Goal: Task Accomplishment & Management: Manage account settings

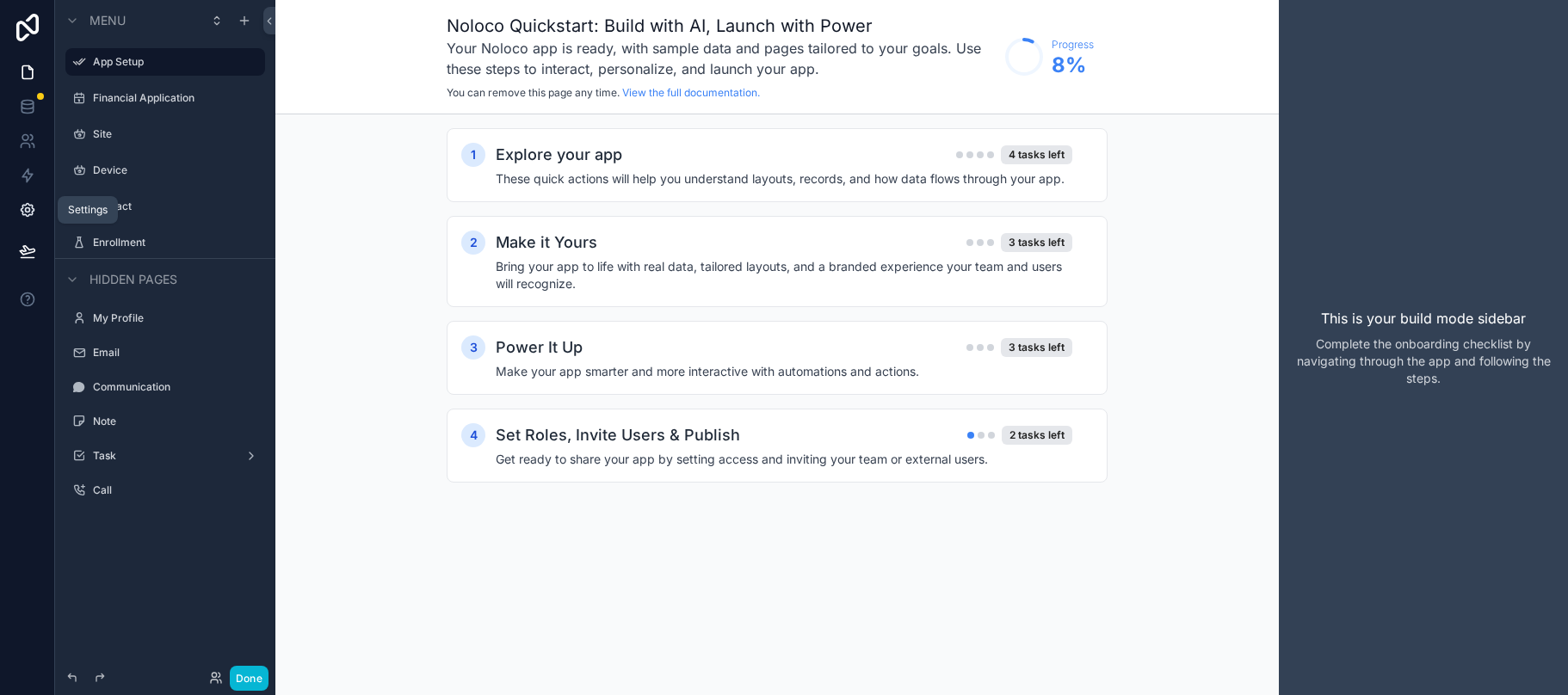
click at [20, 216] on icon at bounding box center [27, 210] width 17 height 17
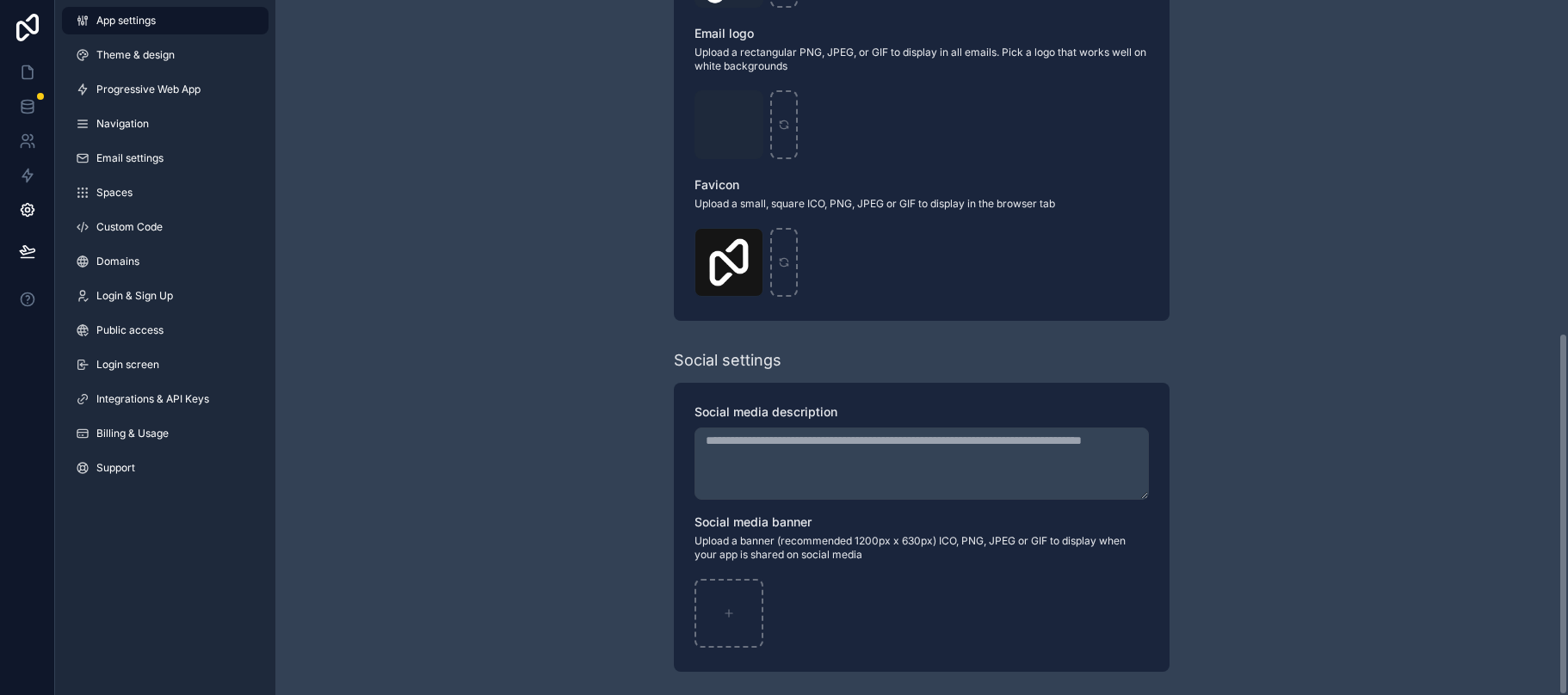
scroll to position [637, 0]
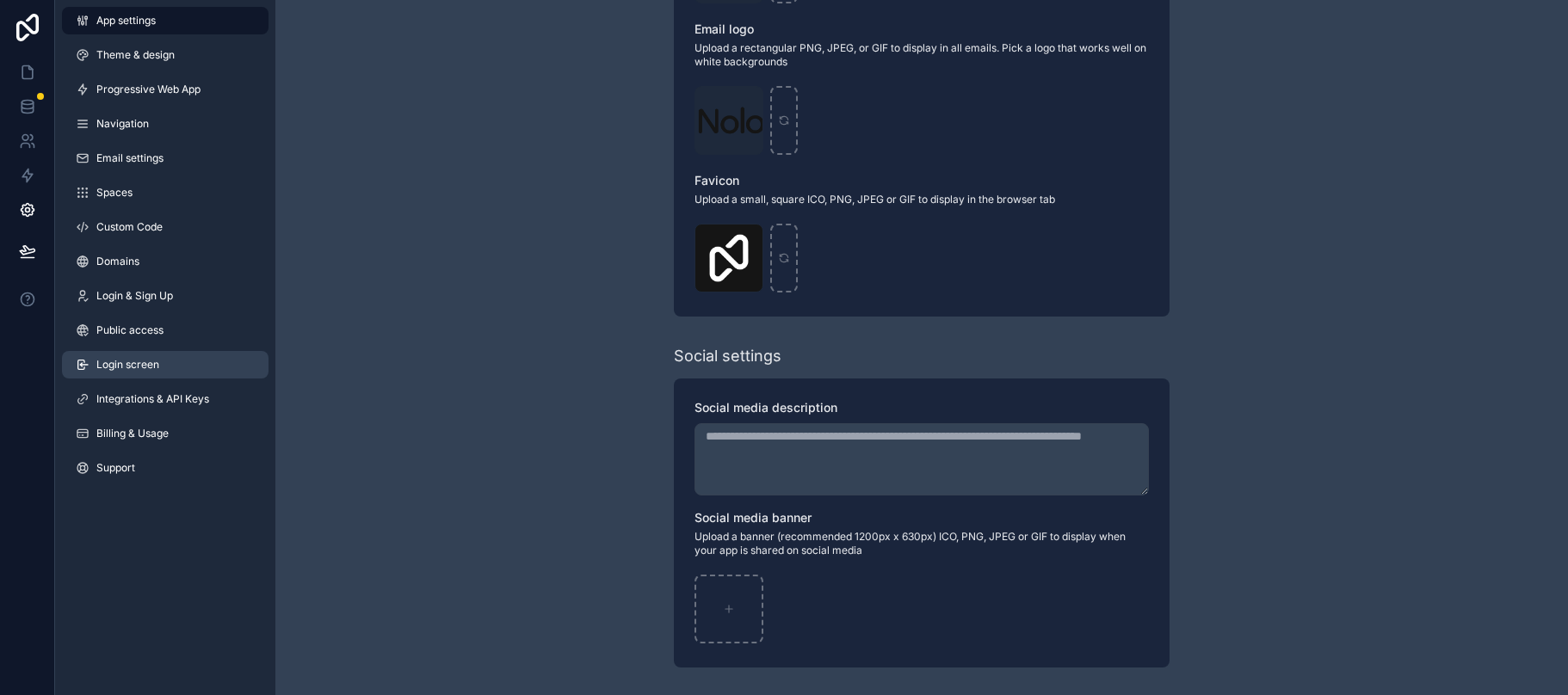
click at [146, 369] on span "Login screen" at bounding box center [128, 364] width 62 height 13
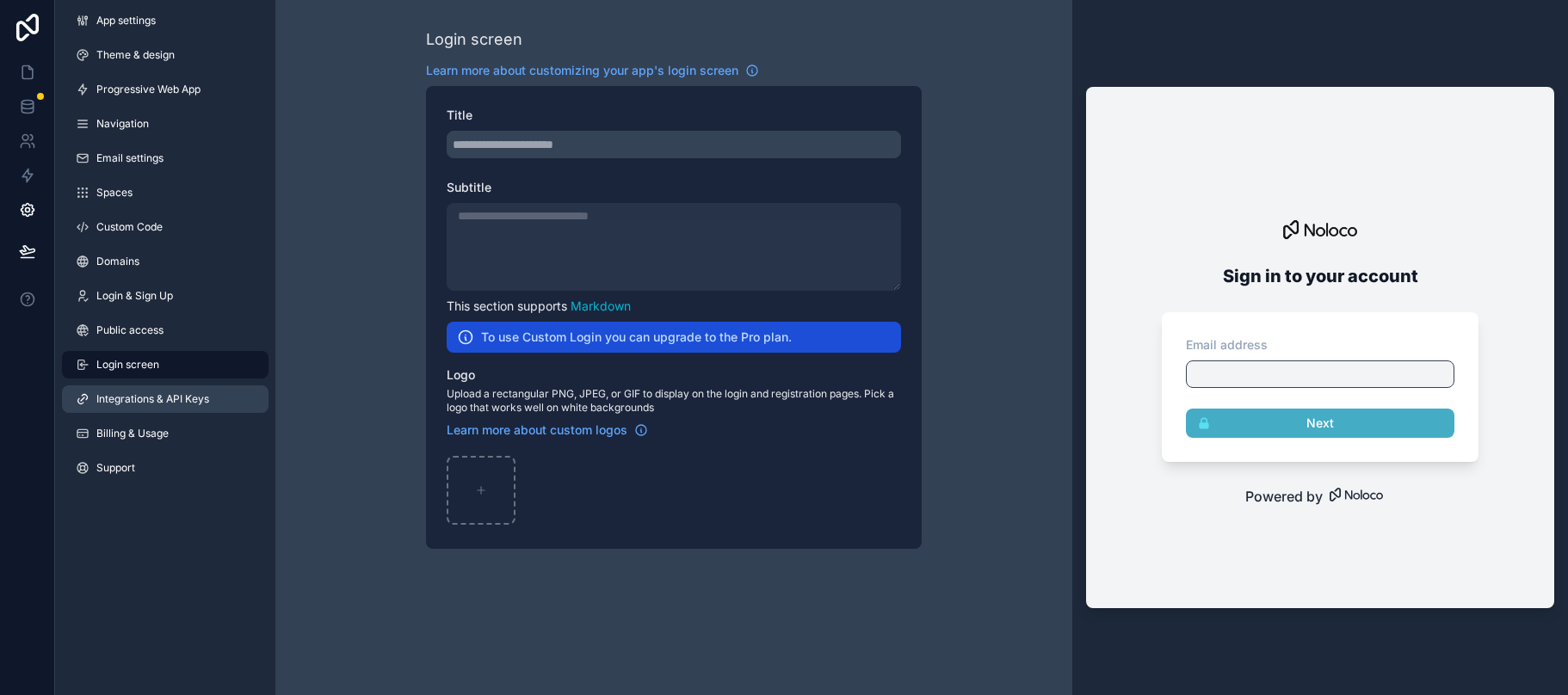
click at [162, 402] on span "Integrations & API Keys" at bounding box center [153, 399] width 112 height 13
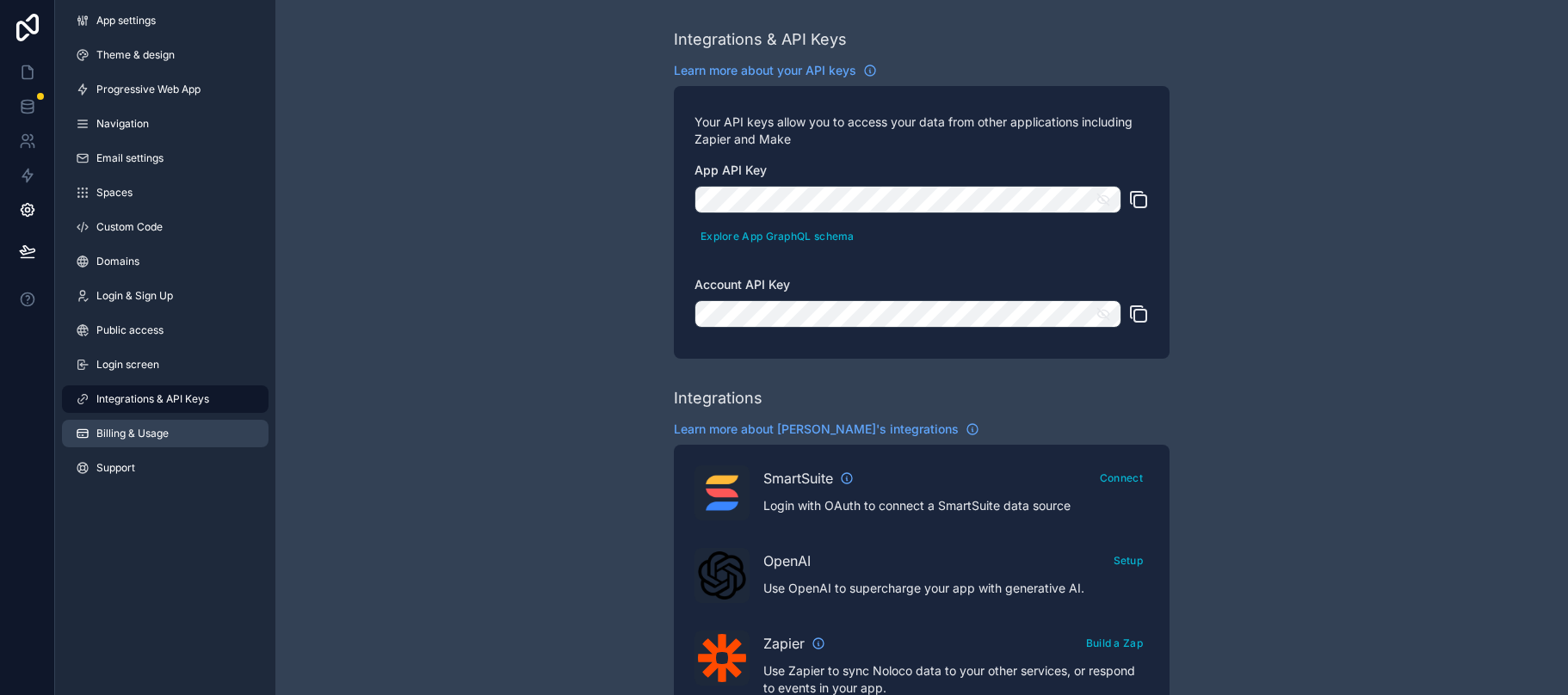
click at [128, 441] on link "Billing & Usage" at bounding box center [165, 434] width 207 height 28
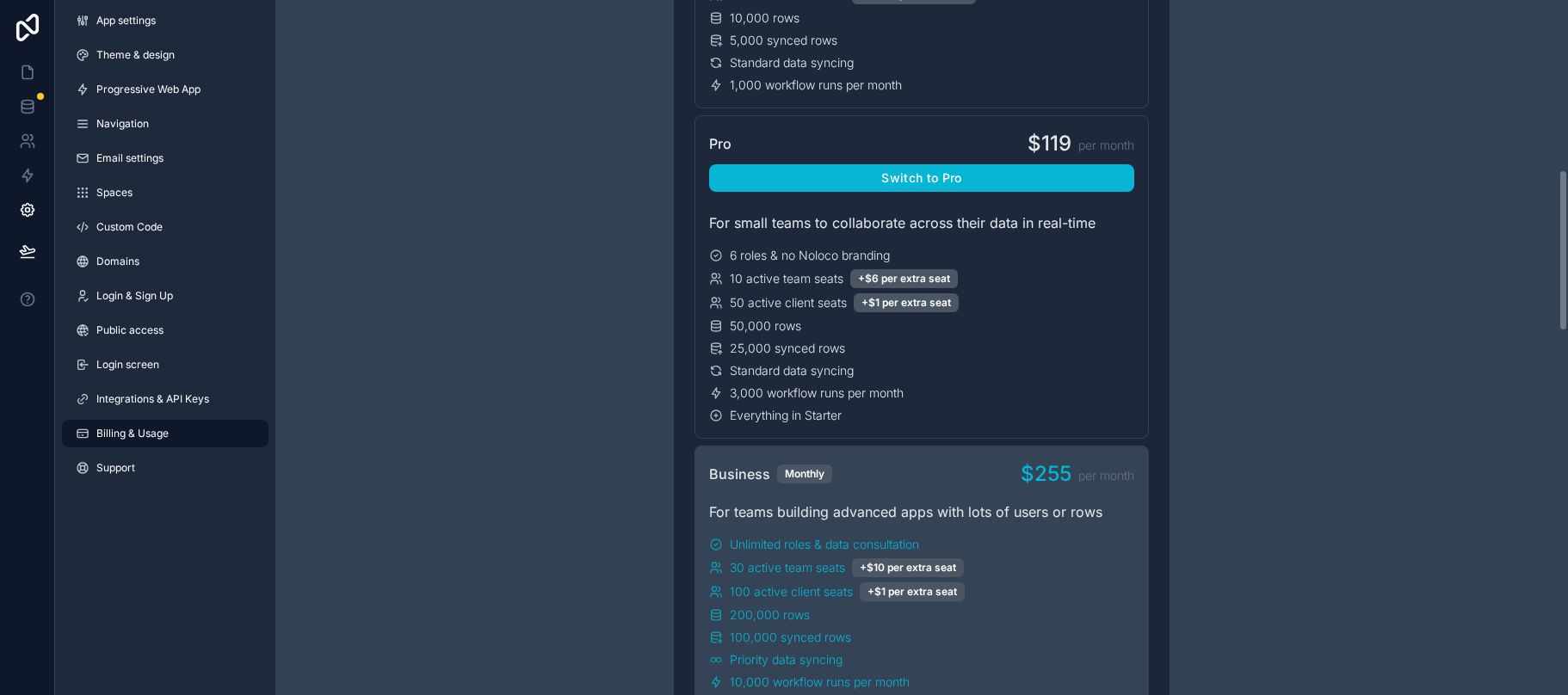
scroll to position [749, 0]
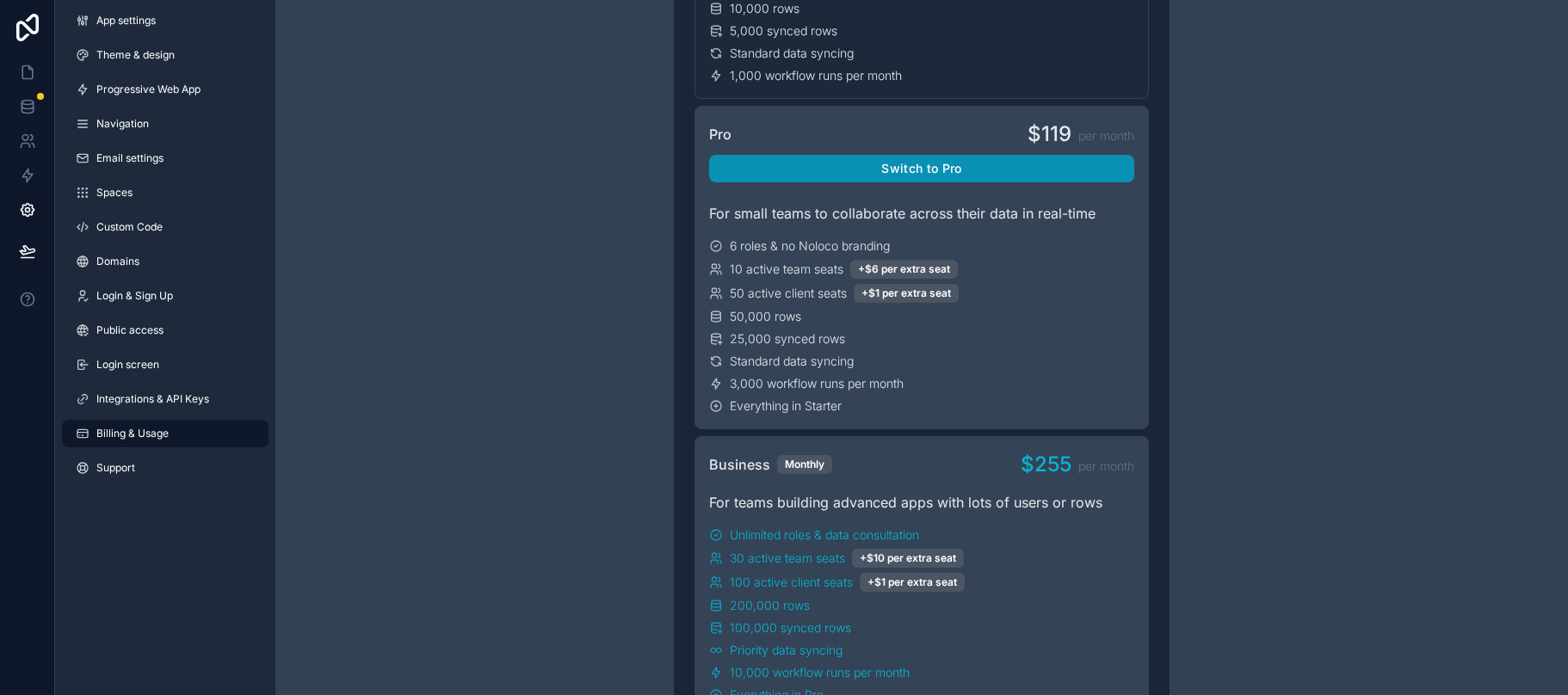
click at [986, 159] on button "Switch to Pro" at bounding box center [921, 169] width 425 height 28
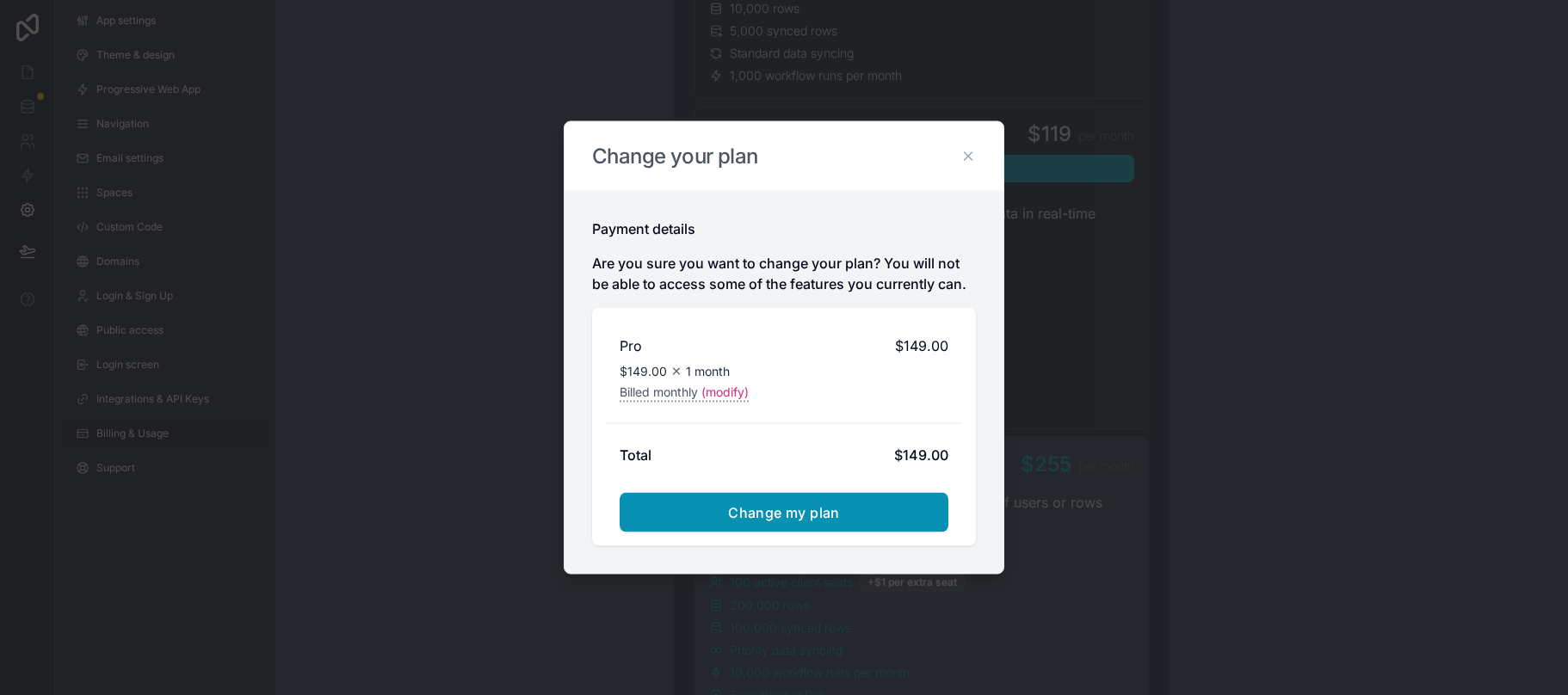
click at [803, 511] on span "Change my plan" at bounding box center [783, 512] width 111 height 17
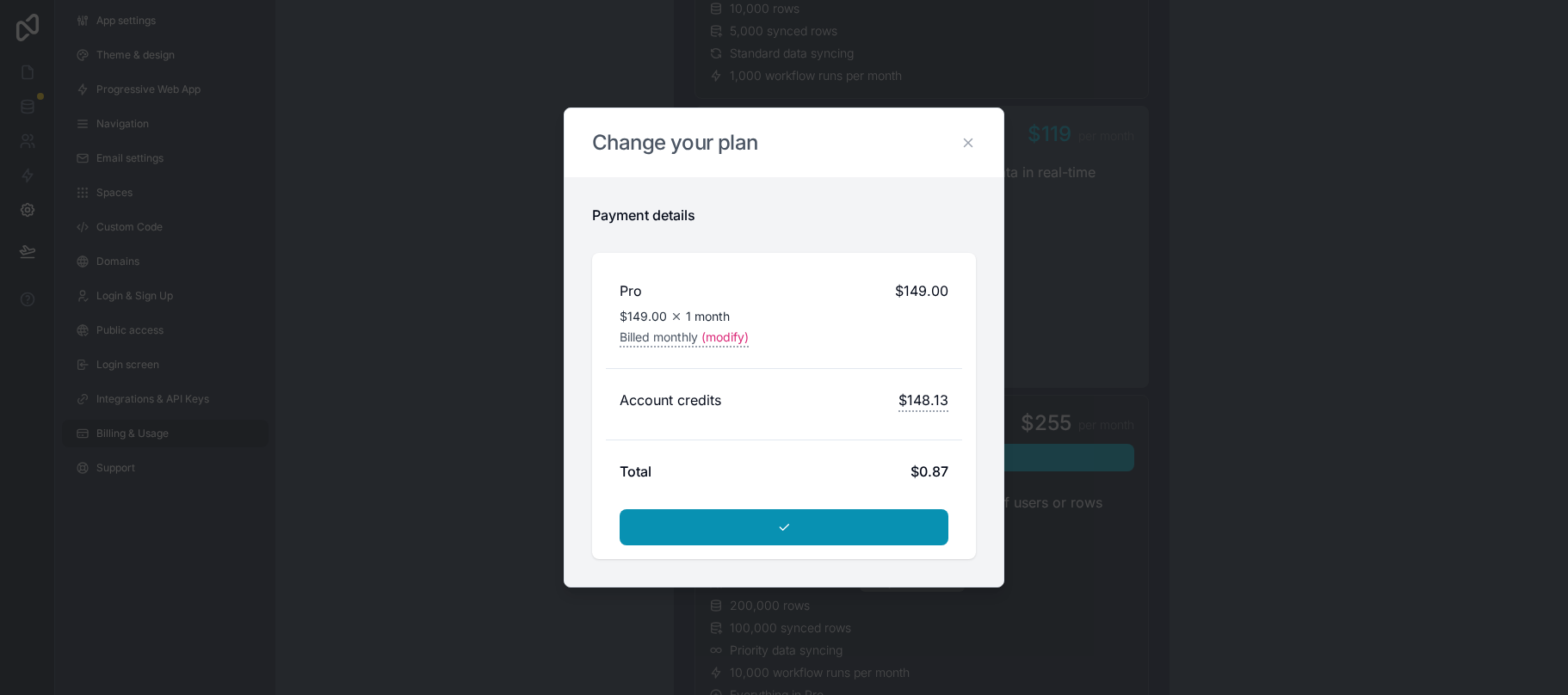
click at [816, 521] on button "submit" at bounding box center [784, 527] width 329 height 37
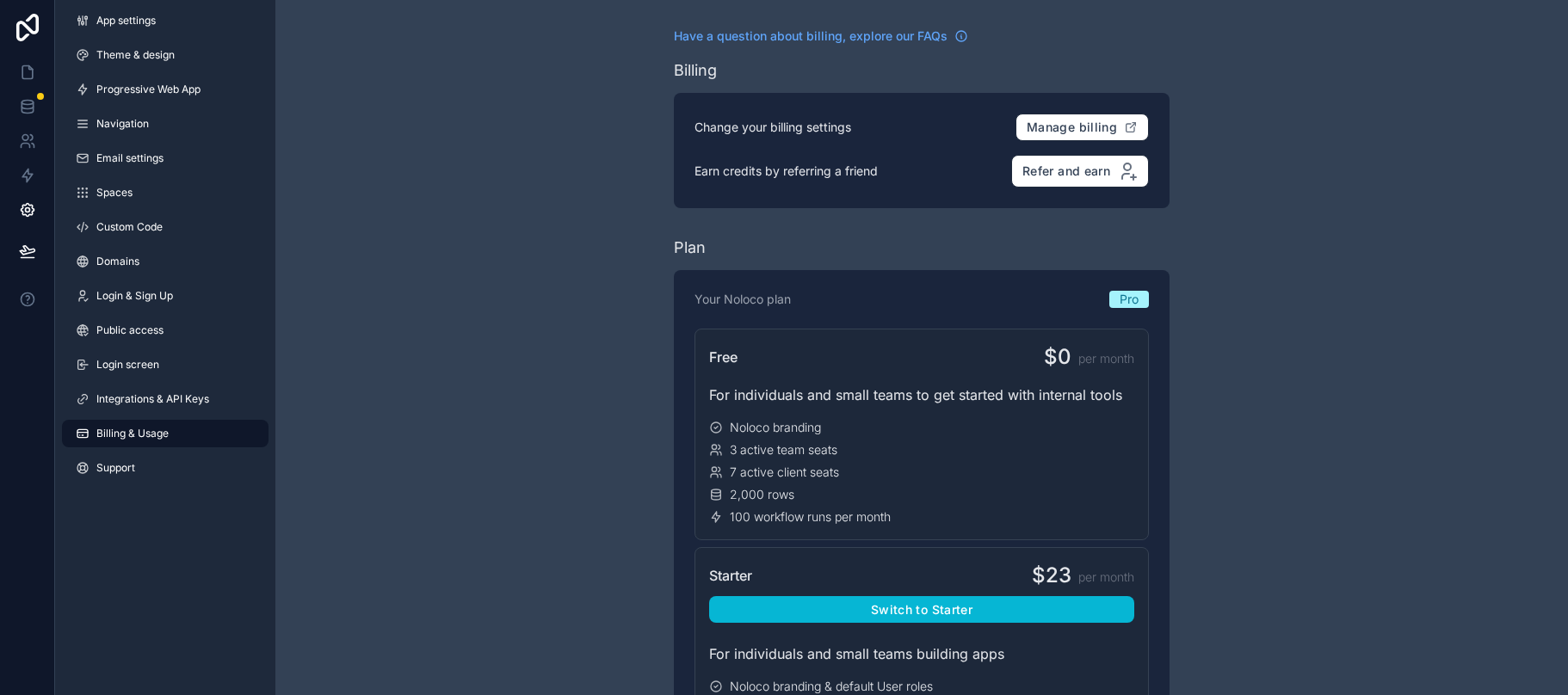
click at [122, 435] on span "Billing & Usage" at bounding box center [132, 433] width 72 height 13
click at [120, 435] on span "Billing & Usage" at bounding box center [132, 433] width 72 height 13
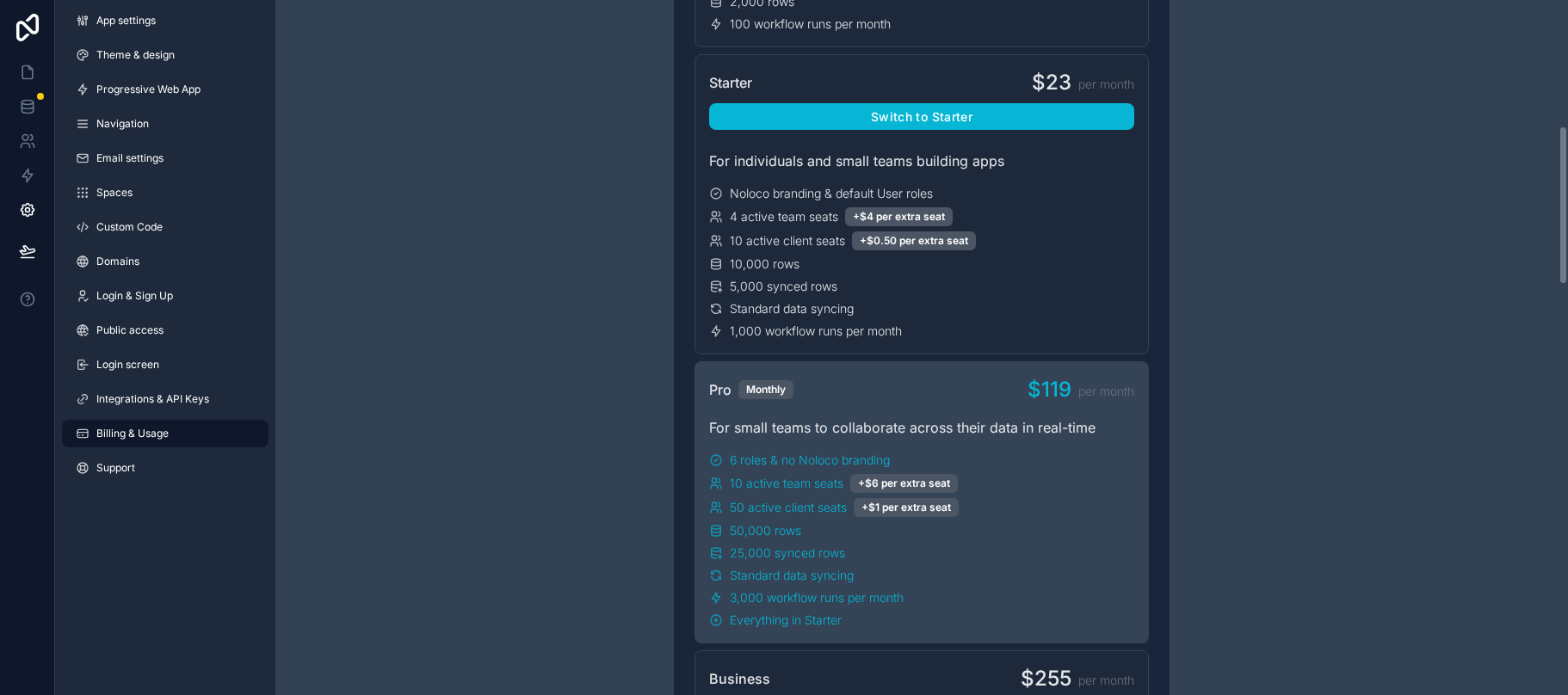
scroll to position [686, 0]
